Goal: Information Seeking & Learning: Understand process/instructions

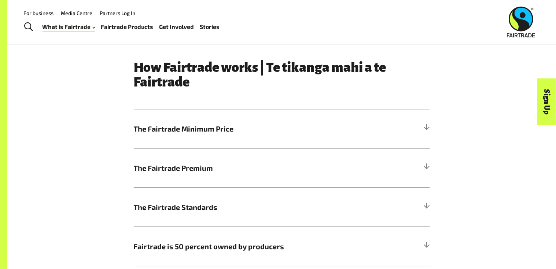
scroll to position [360, 0]
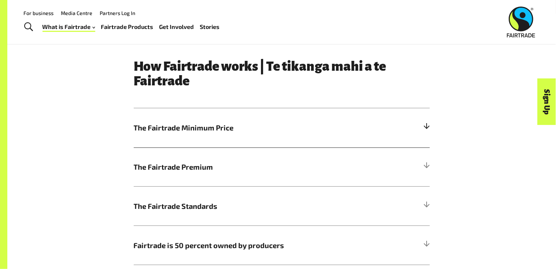
click at [175, 129] on span "The Fairtrade Minimum Price" at bounding box center [245, 127] width 222 height 11
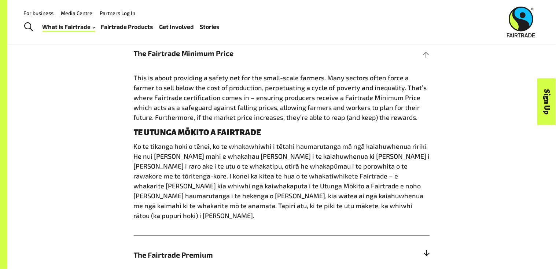
scroll to position [433, 0]
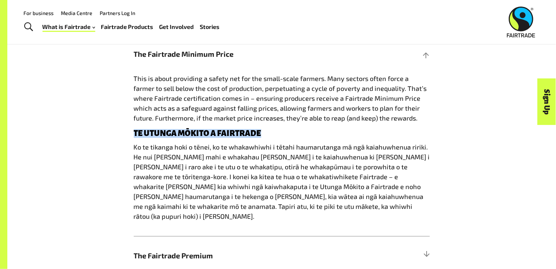
drag, startPoint x: 267, startPoint y: 133, endPoint x: 130, endPoint y: 136, distance: 137.5
click at [130, 136] on div "How Fairtrade works | Te tikanga mahi a te Fairtrade The Fairtrade Minimum Pric…" at bounding box center [281, 169] width 305 height 368
drag, startPoint x: 131, startPoint y: 132, endPoint x: 280, endPoint y: 133, distance: 148.8
click at [280, 133] on div "How Fairtrade works | Te tikanga mahi a te Fairtrade The Fairtrade Minimum Pric…" at bounding box center [281, 169] width 305 height 368
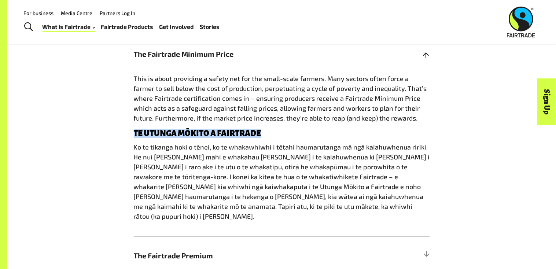
click at [262, 133] on h4 "TE UTUNGA MŌKITO A FAIRTRADE" at bounding box center [282, 133] width 296 height 9
drag, startPoint x: 262, startPoint y: 133, endPoint x: 132, endPoint y: 128, distance: 129.9
click at [132, 128] on div "How Fairtrade works | Te tikanga mahi a te Fairtrade The Fairtrade Minimum Pric…" at bounding box center [281, 169] width 305 height 368
click at [127, 75] on div "How Fairtrade works | Te tikanga mahi a te Fairtrade The Fairtrade Minimum Pric…" at bounding box center [282, 169] width 458 height 368
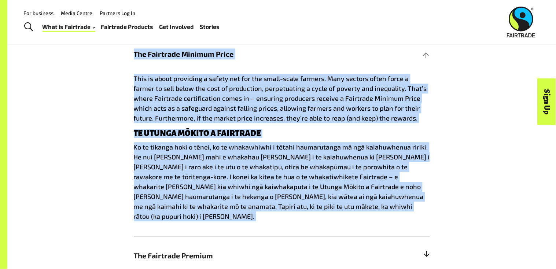
drag, startPoint x: 131, startPoint y: 51, endPoint x: 362, endPoint y: 238, distance: 297.2
click at [362, 238] on div "How Fairtrade works | Te tikanga mahi a te Fairtrade The Fairtrade Minimum Pric…" at bounding box center [281, 169] width 305 height 368
click at [291, 213] on div "This is about providing a safety net for the small-scale farmers. Many sectors …" at bounding box center [282, 155] width 296 height 162
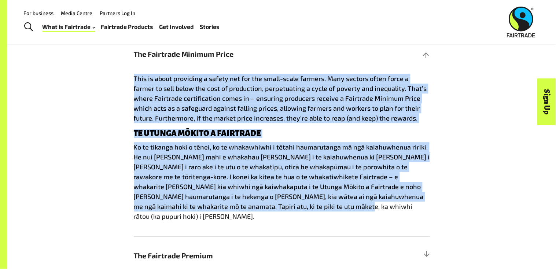
drag, startPoint x: 263, startPoint y: 207, endPoint x: 132, endPoint y: 78, distance: 183.5
click at [132, 78] on div "How Fairtrade works | Te tikanga mahi a te Fairtrade The Fairtrade Minimum Pric…" at bounding box center [281, 169] width 305 height 368
click at [125, 81] on div "How Fairtrade works | Te tikanga mahi a te Fairtrade The Fairtrade Minimum Pric…" at bounding box center [282, 169] width 458 height 368
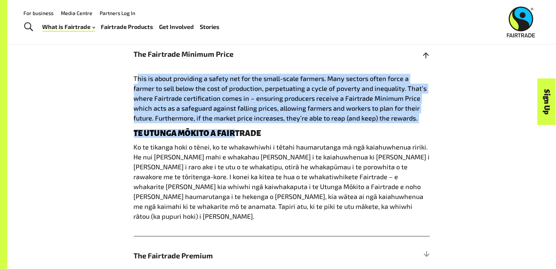
drag, startPoint x: 137, startPoint y: 77, endPoint x: 235, endPoint y: 134, distance: 113.7
click at [235, 134] on div "This is about providing a safety net for the small-scale farmers. Many sectors …" at bounding box center [282, 155] width 296 height 162
click at [235, 134] on h4 "TE UTUNGA MŌKITO A FAIRTRADE" at bounding box center [282, 133] width 296 height 9
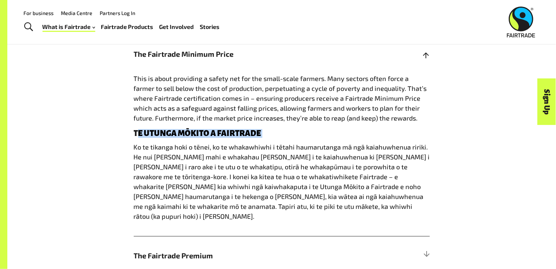
drag, startPoint x: 136, startPoint y: 131, endPoint x: 265, endPoint y: 138, distance: 129.6
click at [265, 138] on div "This is about providing a safety net for the small-scale farmers. Many sectors …" at bounding box center [282, 155] width 296 height 162
click at [262, 131] on h4 "TE UTUNGA MŌKITO A FAIRTRADE" at bounding box center [282, 133] width 296 height 9
